Goal: Information Seeking & Learning: Check status

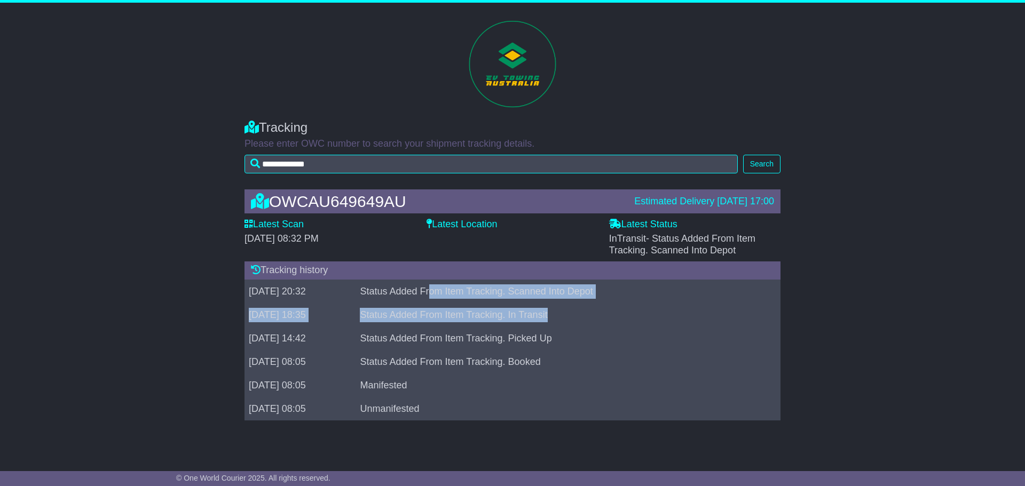
drag, startPoint x: 458, startPoint y: 292, endPoint x: 728, endPoint y: 304, distance: 269.9
click at [728, 304] on tbody "[DATE] 20:32 Status Added From Item Tracking. Scanned Into Depot [DATE] 18:35 S…" at bounding box center [513, 350] width 536 height 141
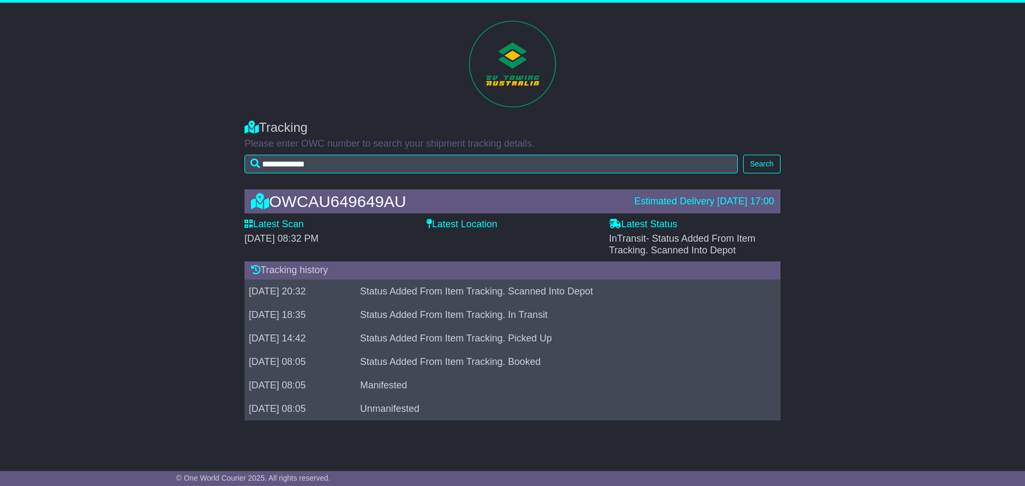
click at [708, 338] on td "Status Added From Item Tracking. Picked Up" at bounding box center [561, 338] width 410 height 23
